Goal: Find specific page/section: Find specific page/section

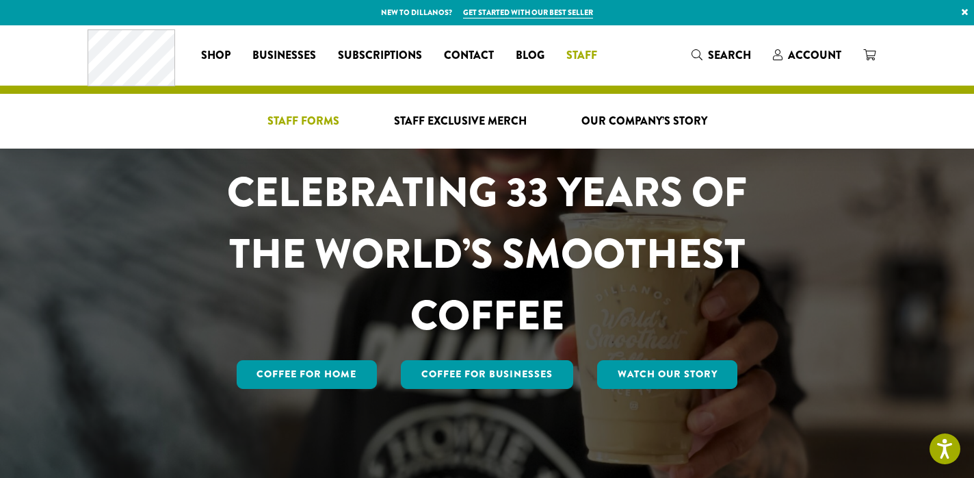
click at [314, 126] on span "Staff Forms" at bounding box center [304, 121] width 72 height 17
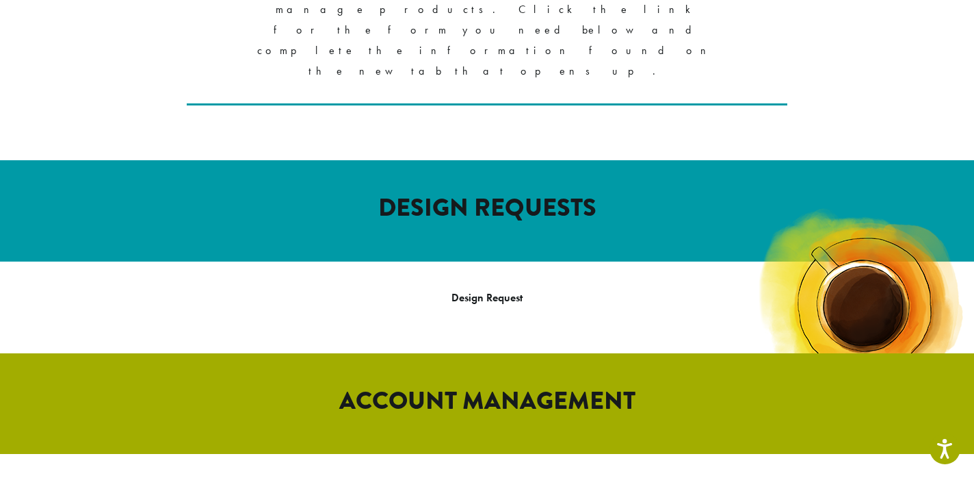
scroll to position [630, 0]
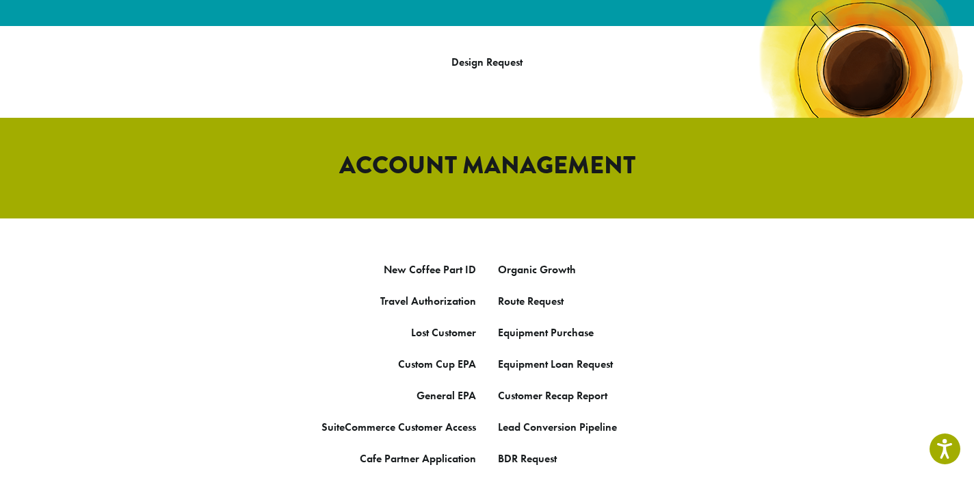
click at [577, 417] on p "Lead Conversion Pipeline" at bounding box center [692, 427] width 389 height 21
click at [577, 419] on link "Lead Conversion Pipeline" at bounding box center [557, 426] width 119 height 14
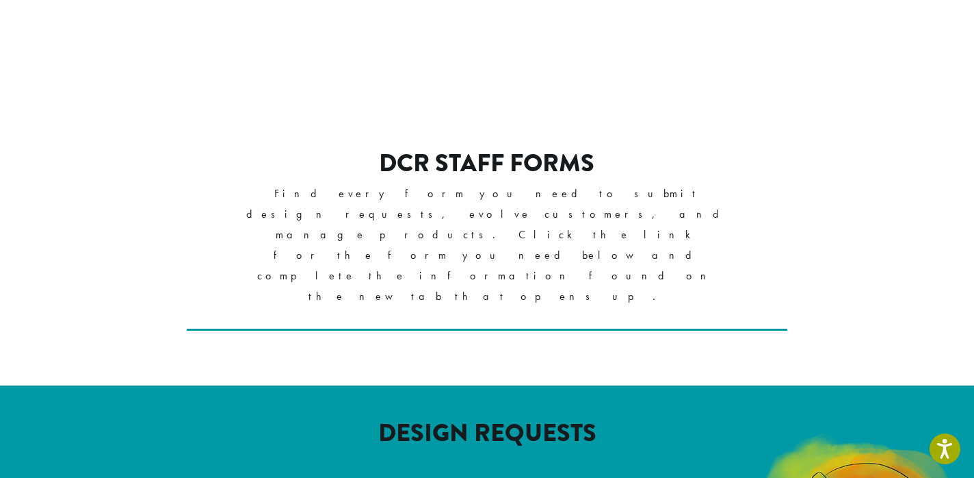
scroll to position [217, 0]
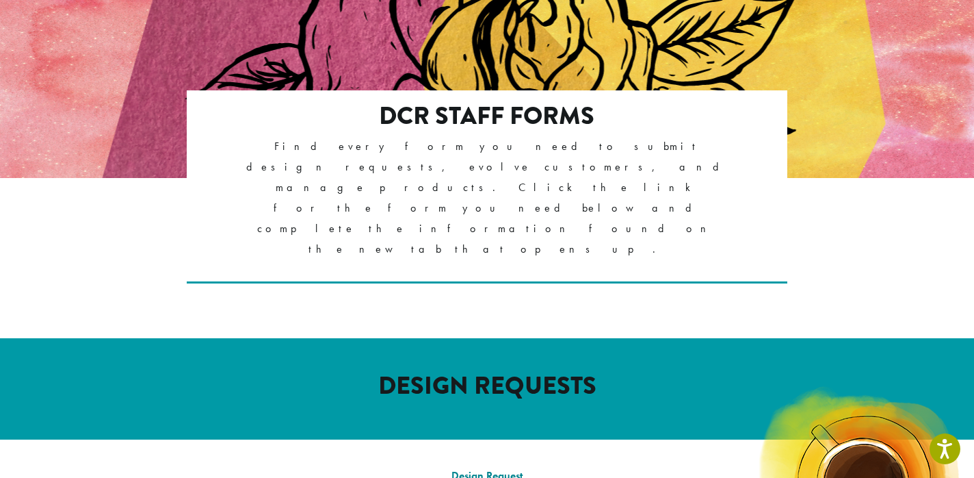
click at [478, 468] on link "Design Request" at bounding box center [487, 475] width 71 height 14
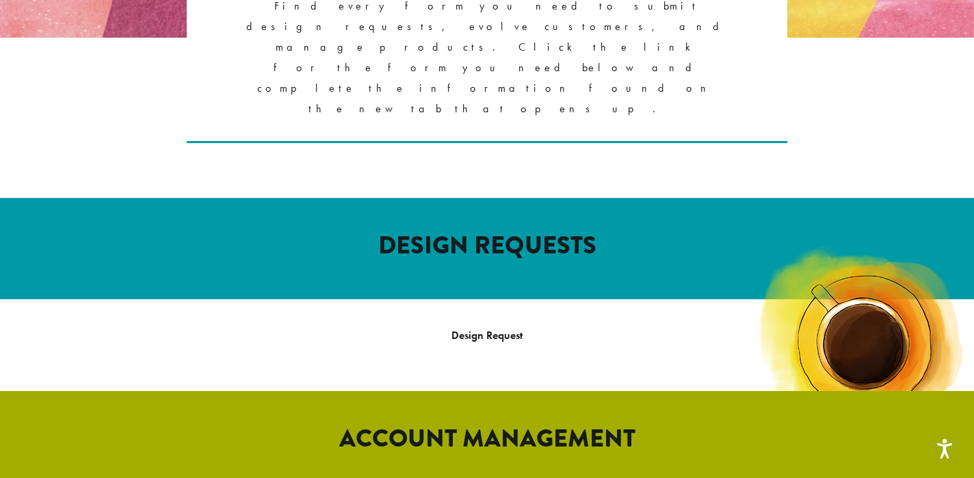
scroll to position [359, 0]
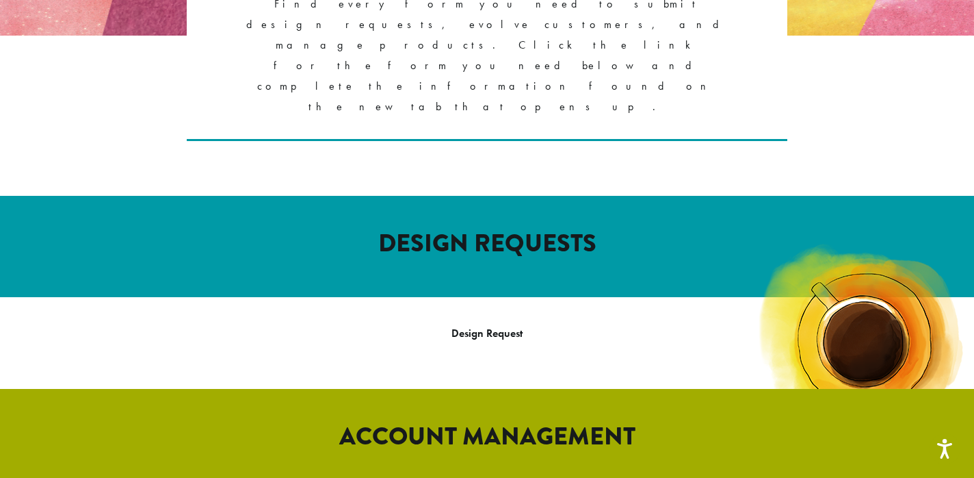
click at [452, 323] on p "Design Request" at bounding box center [487, 333] width 801 height 21
click at [463, 326] on link "Design Request" at bounding box center [487, 333] width 71 height 14
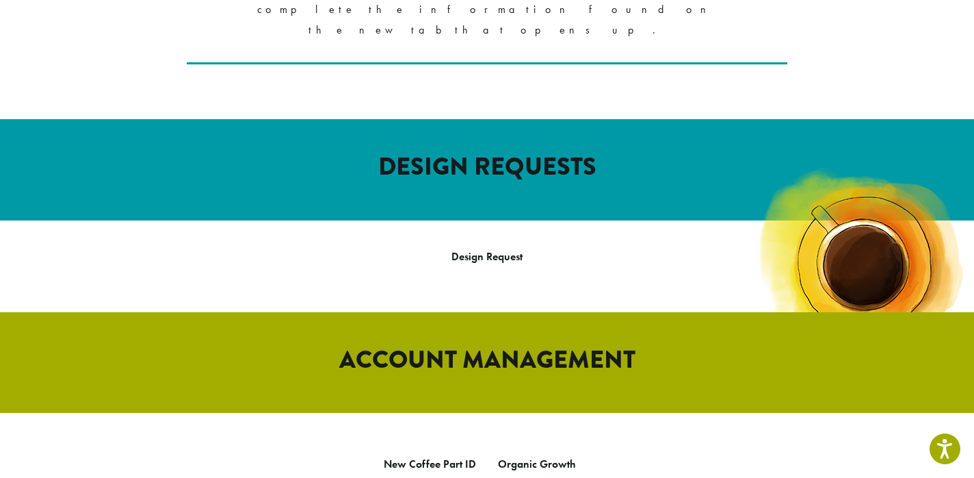
scroll to position [433, 0]
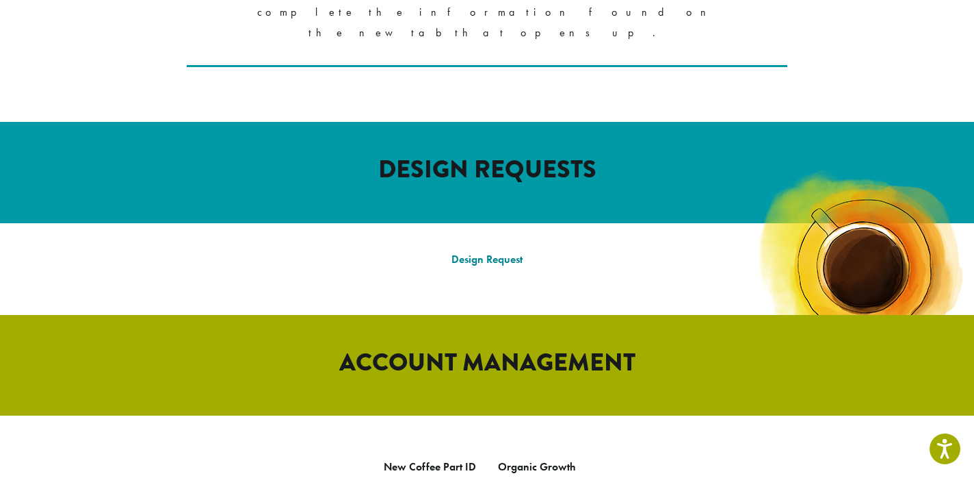
click at [484, 252] on link "Design Request" at bounding box center [487, 259] width 71 height 14
